Goal: Task Accomplishment & Management: Use online tool/utility

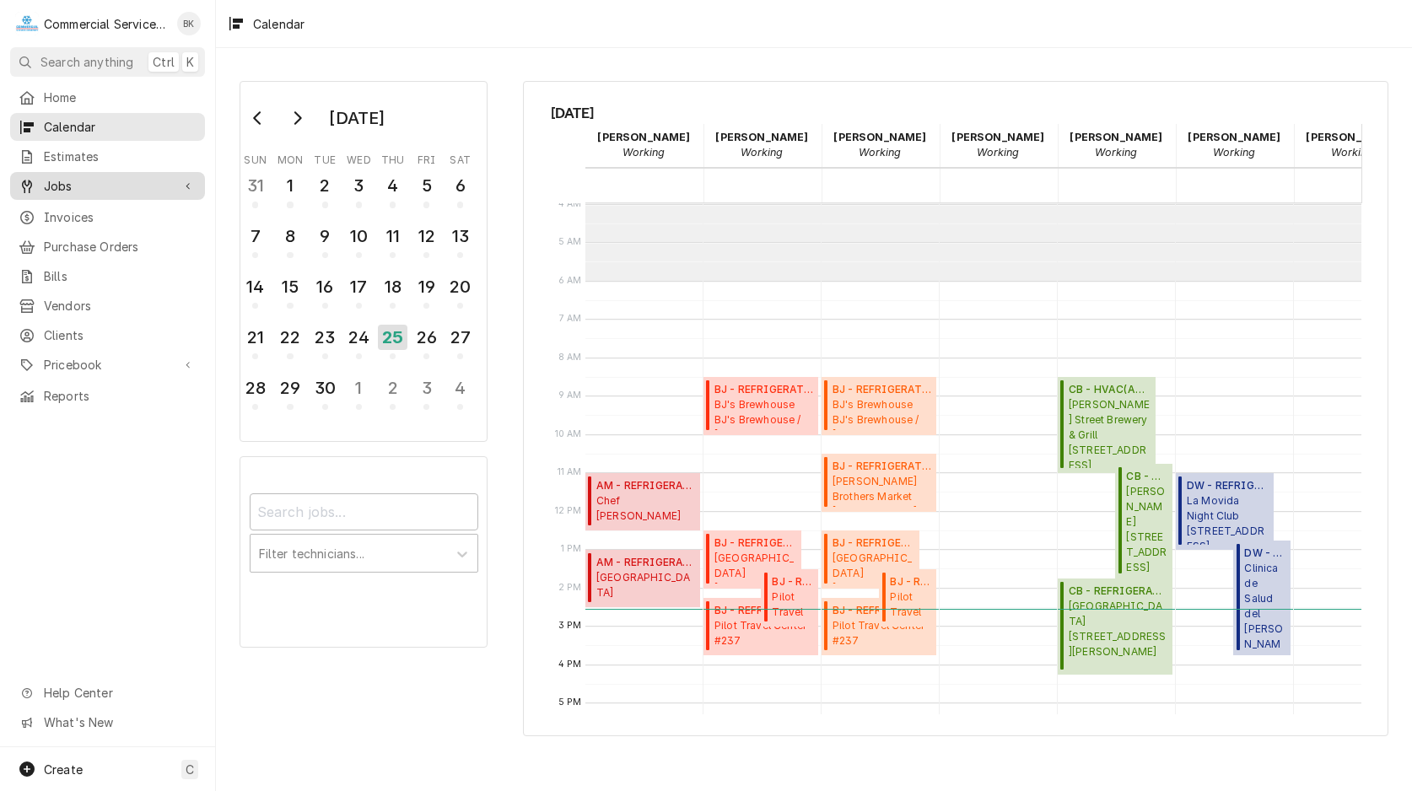
click at [66, 191] on link "Jobs" at bounding box center [107, 186] width 195 height 28
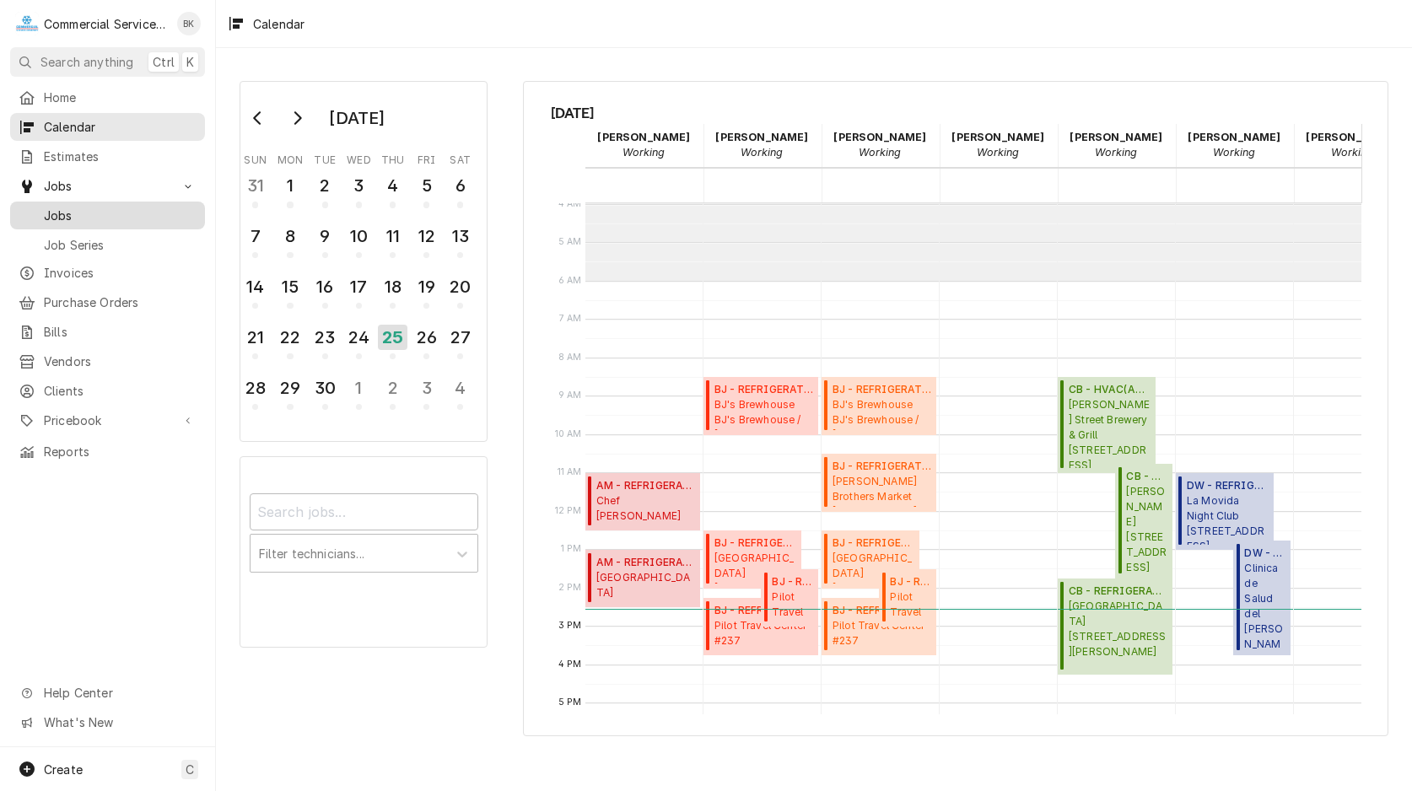
click at [66, 207] on span "Jobs" at bounding box center [120, 216] width 153 height 18
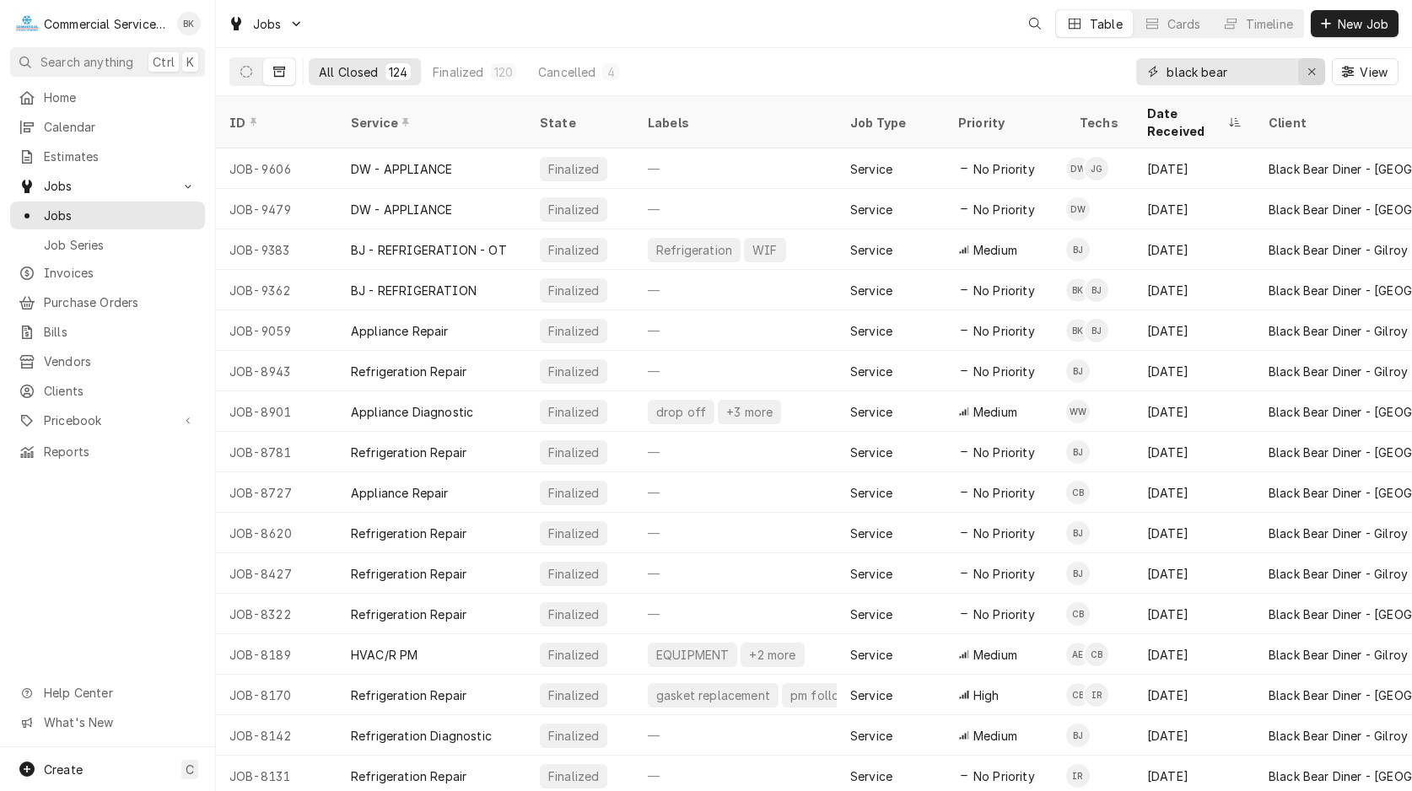
click at [1304, 75] on div "Erase input" at bounding box center [1311, 71] width 17 height 17
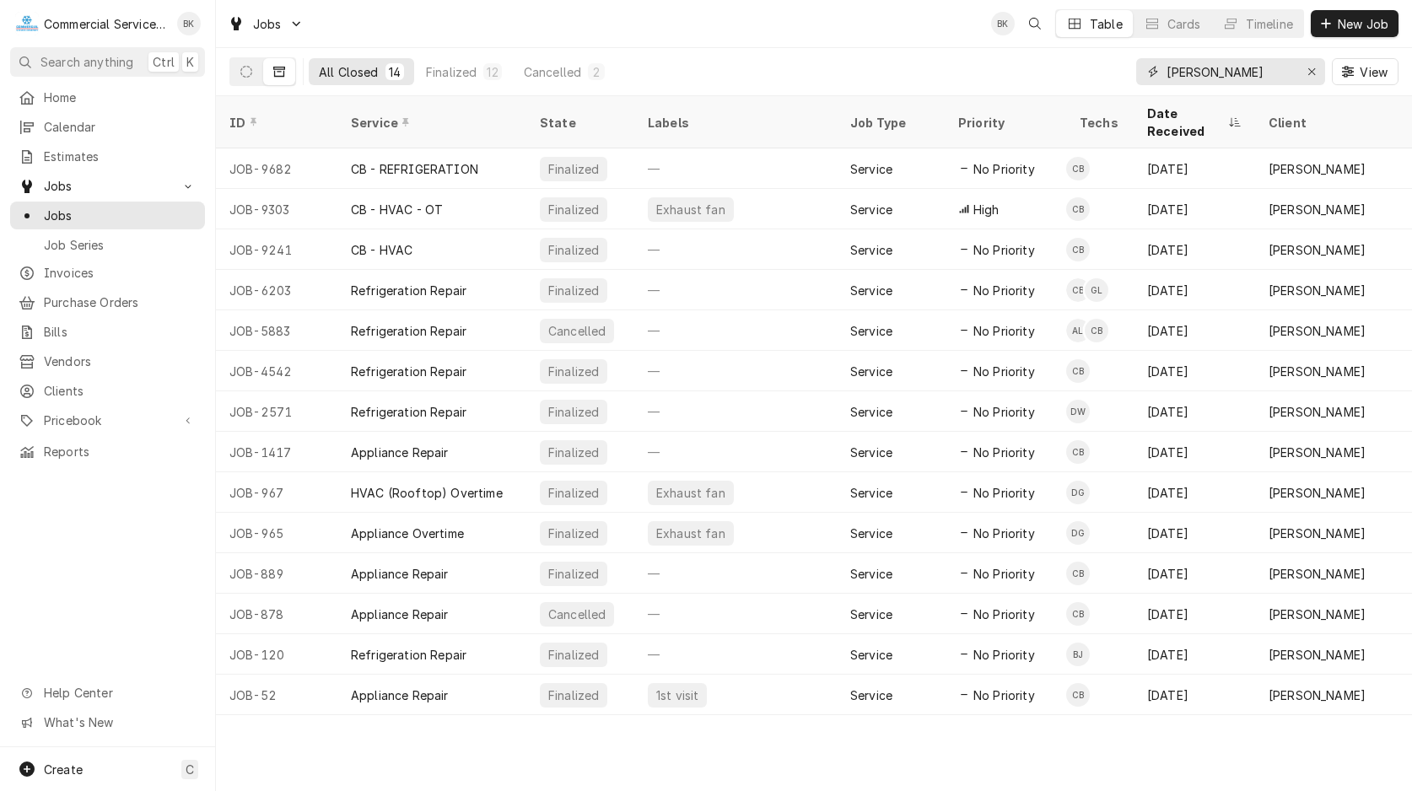
type input "TARPY"
